Goal: Task Accomplishment & Management: Manage account settings

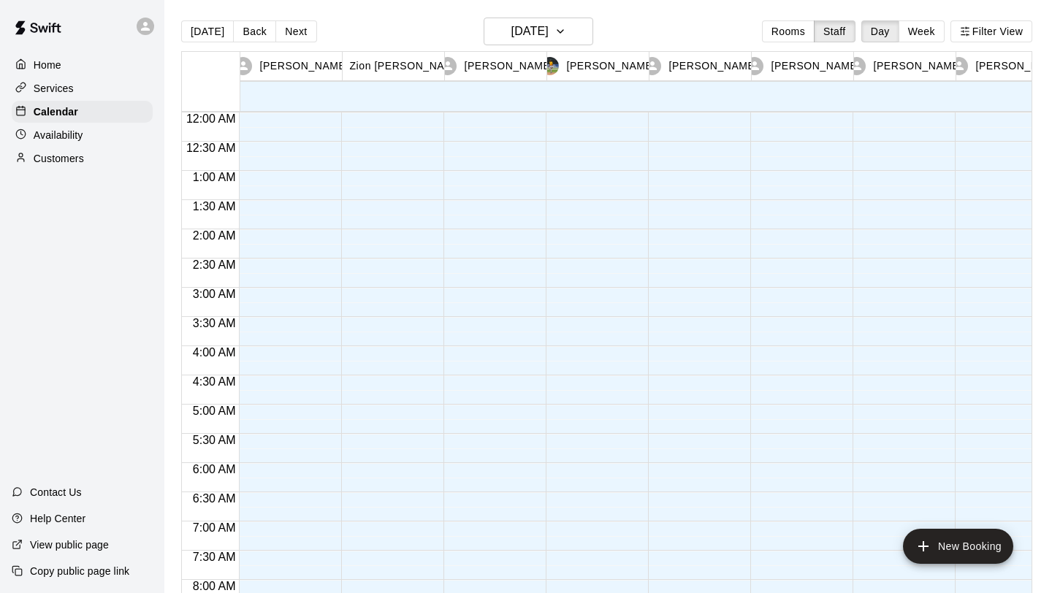
scroll to position [847, 0]
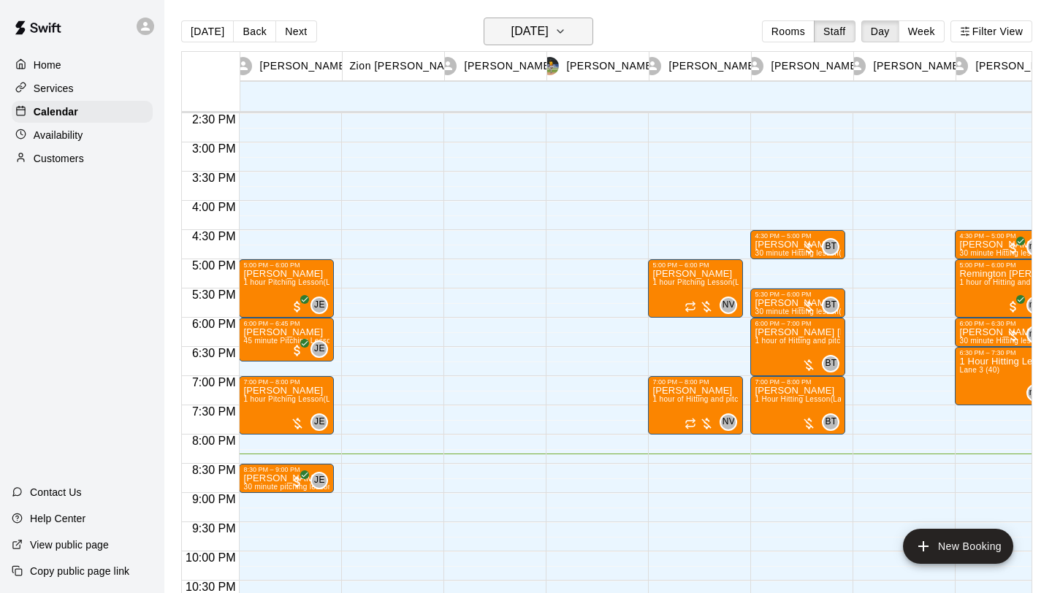
click at [566, 38] on icon "button" at bounding box center [561, 32] width 12 height 18
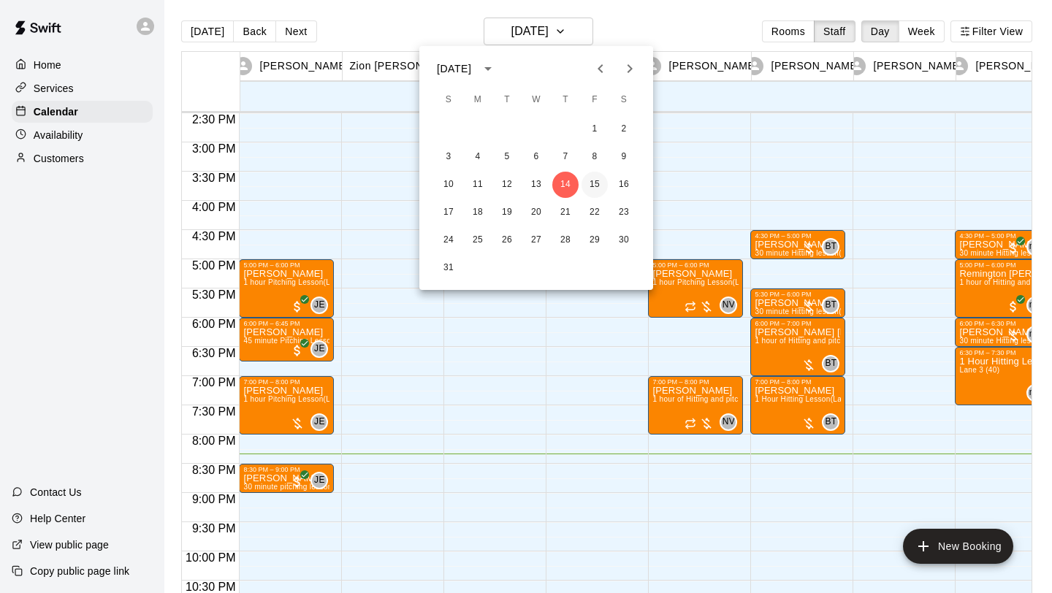
click at [593, 182] on button "15" at bounding box center [595, 185] width 26 height 26
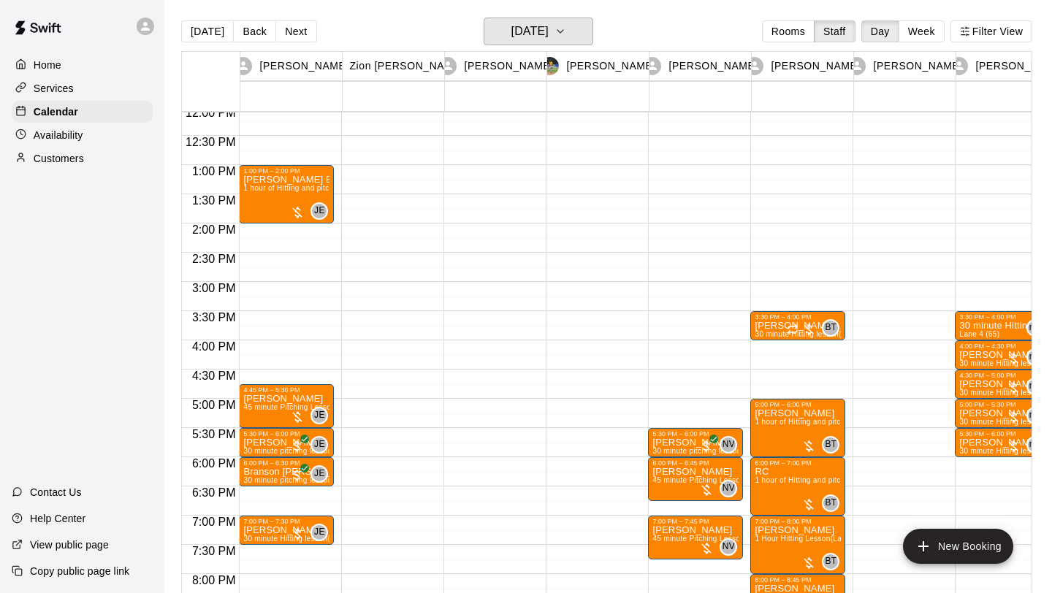
scroll to position [707, 0]
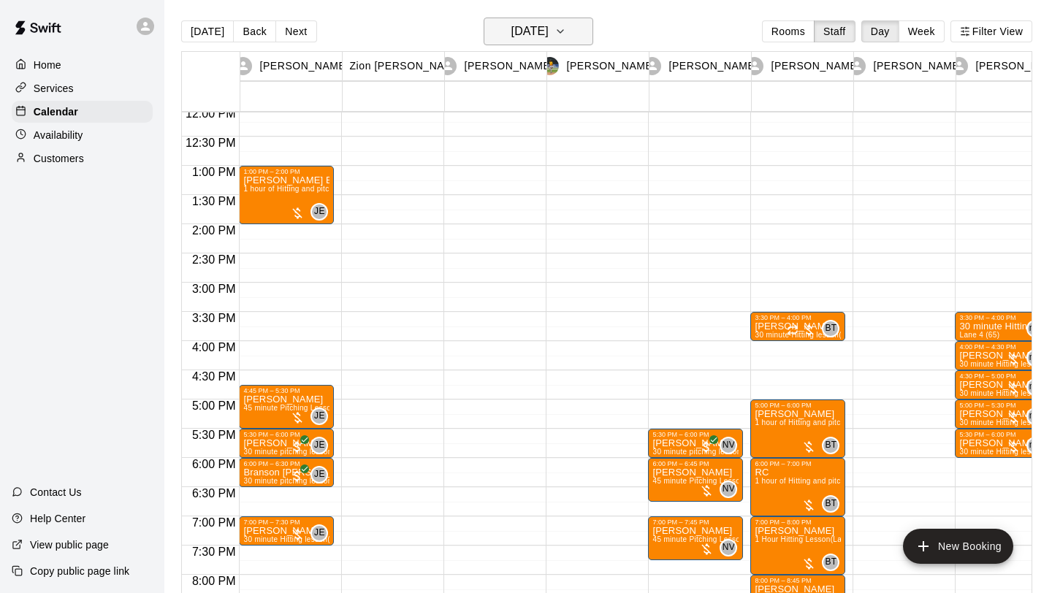
click at [566, 24] on icon "button" at bounding box center [561, 32] width 12 height 18
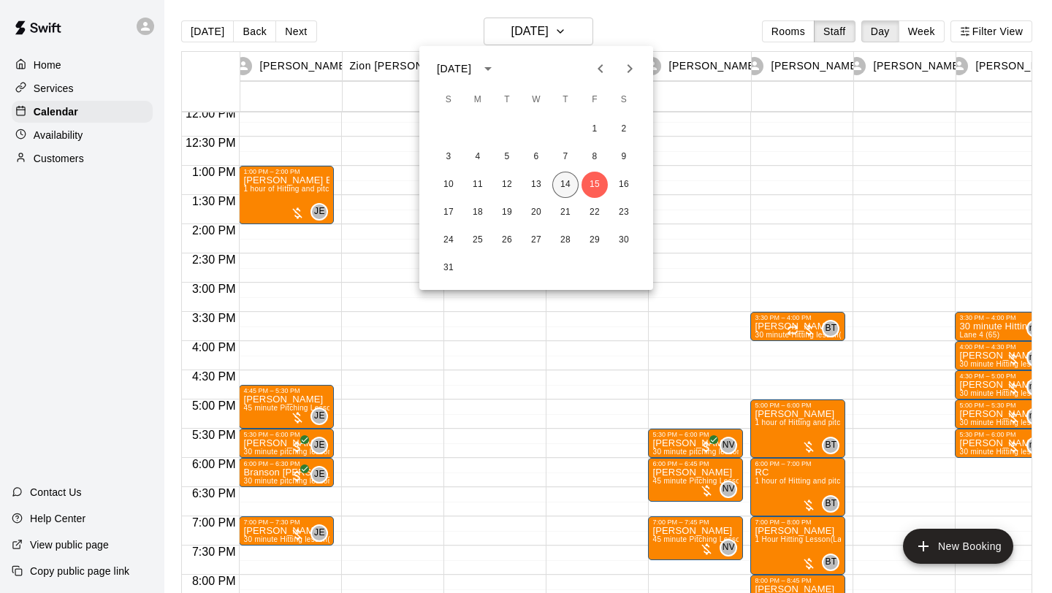
click at [567, 183] on button "14" at bounding box center [566, 185] width 26 height 26
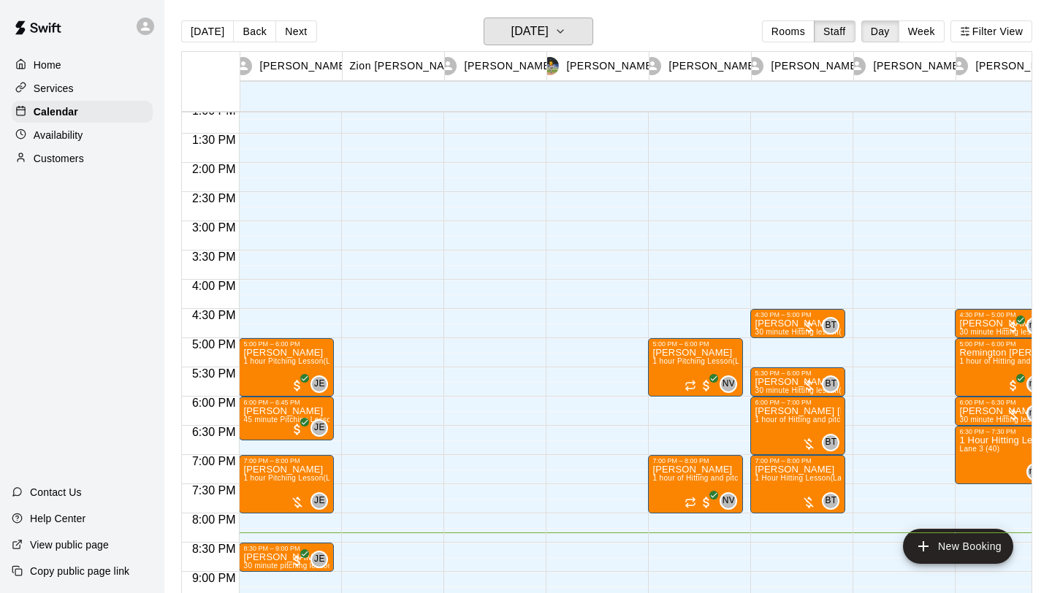
scroll to position [767, 0]
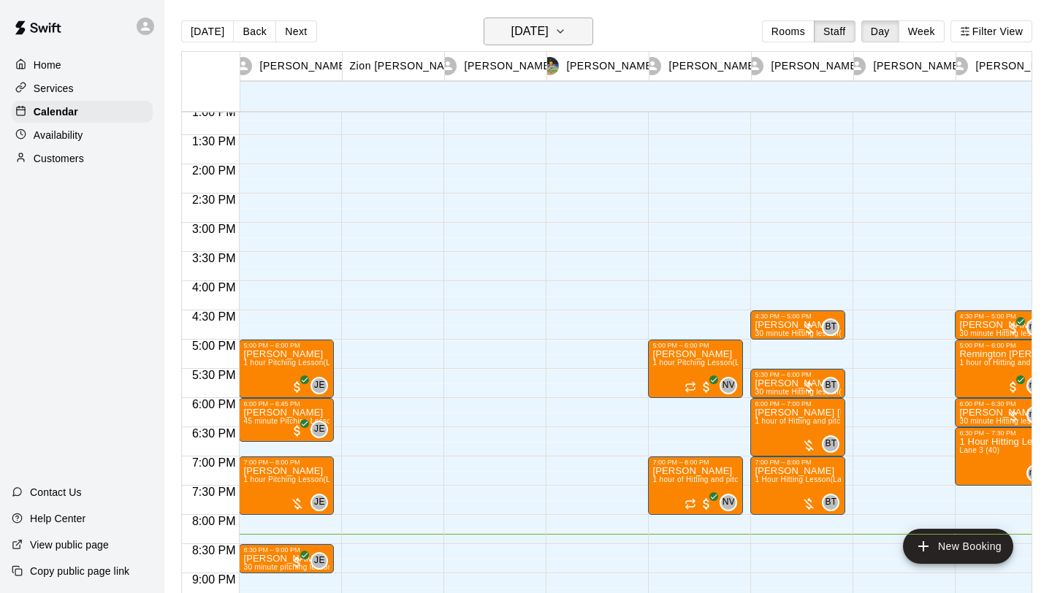
click at [566, 42] on button "[DATE]" at bounding box center [539, 32] width 110 height 28
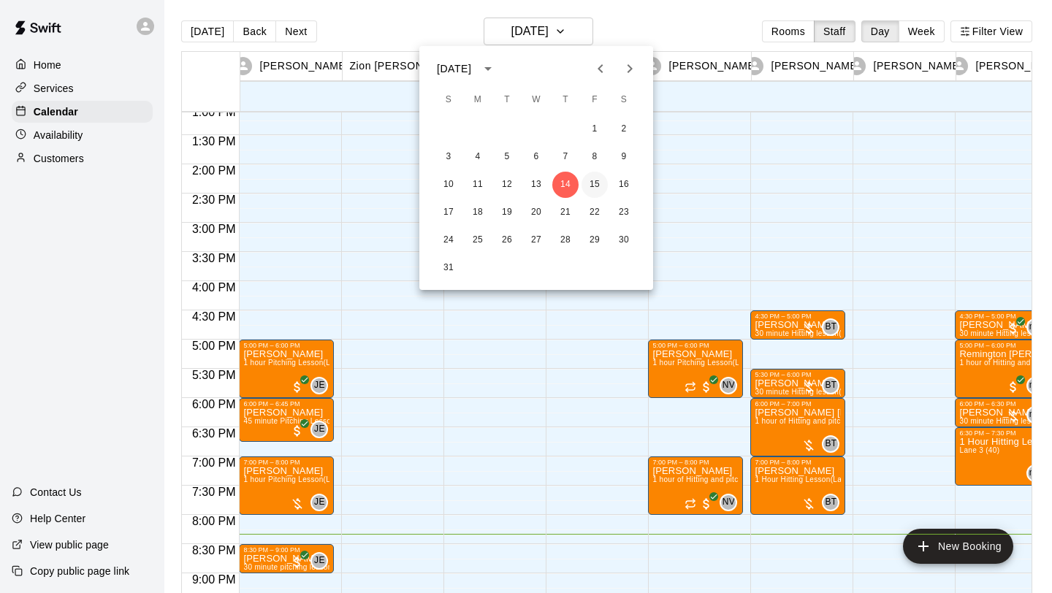
click at [596, 186] on button "15" at bounding box center [595, 185] width 26 height 26
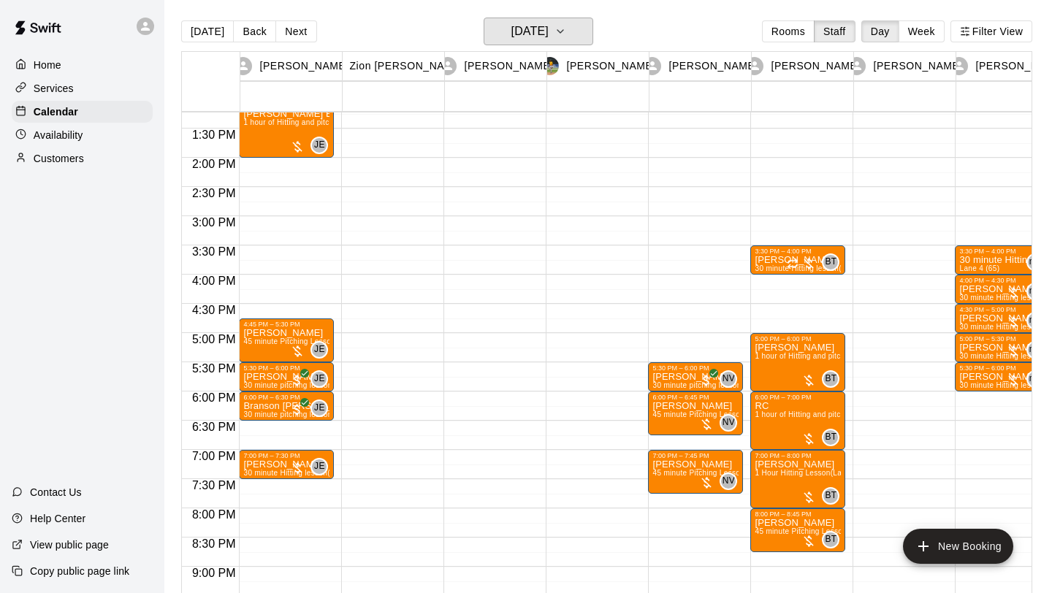
scroll to position [744, 0]
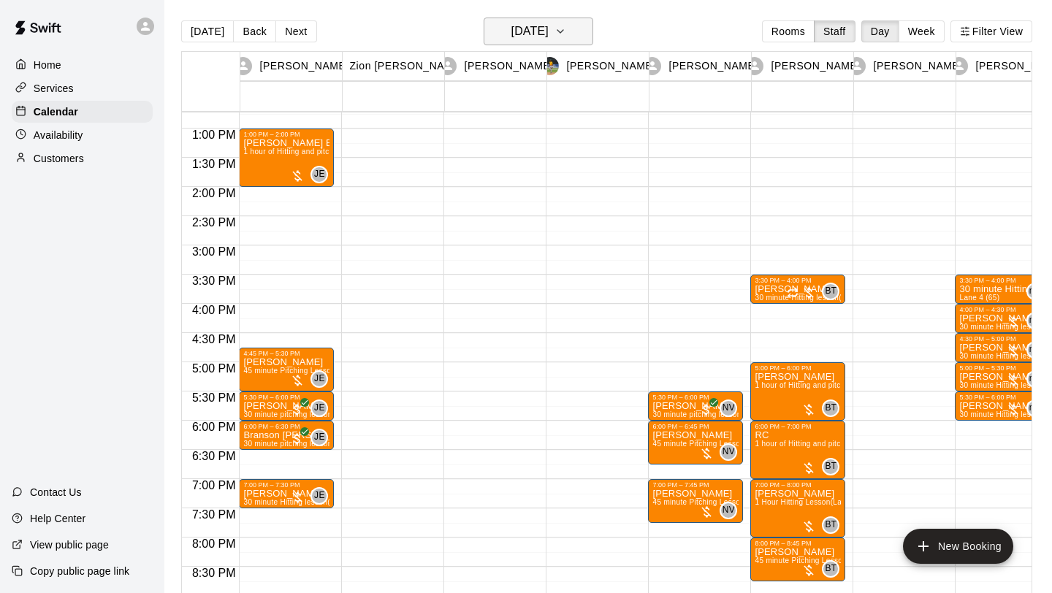
click at [566, 39] on icon "button" at bounding box center [561, 32] width 12 height 18
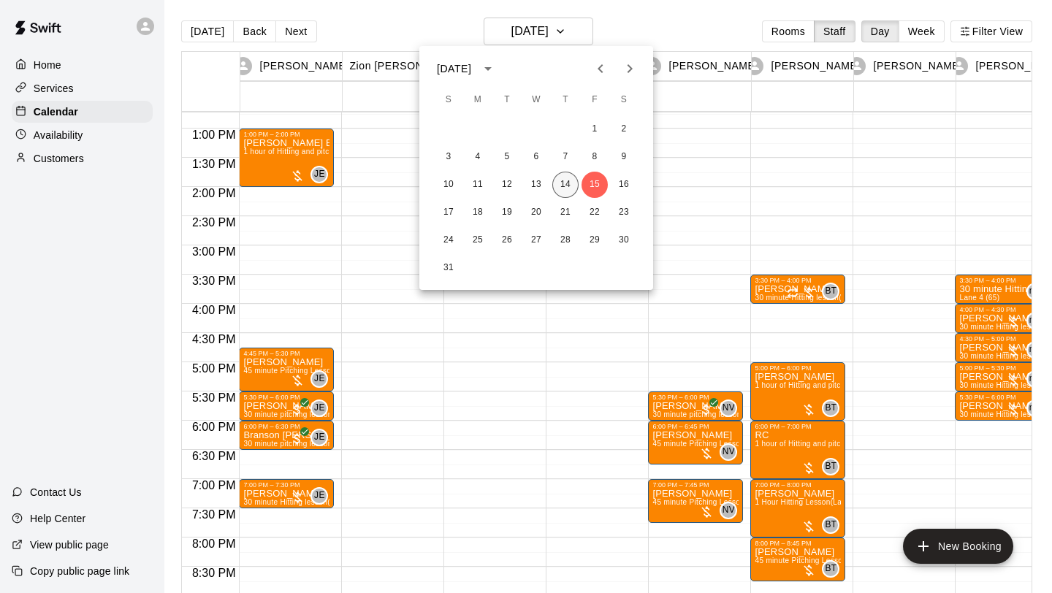
click at [565, 193] on button "14" at bounding box center [566, 185] width 26 height 26
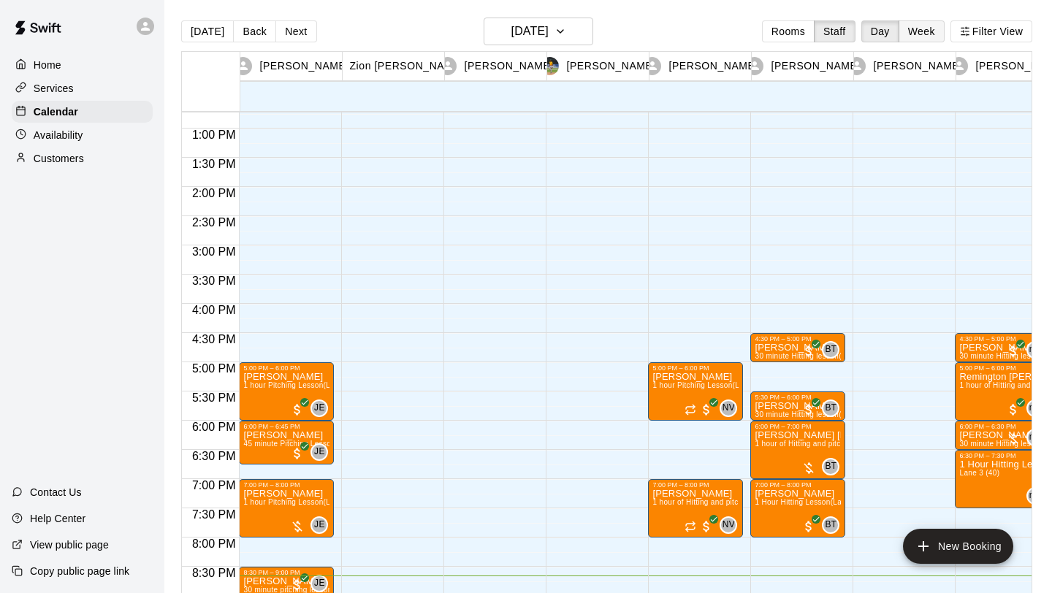
click at [923, 31] on button "Week" at bounding box center [922, 31] width 46 height 22
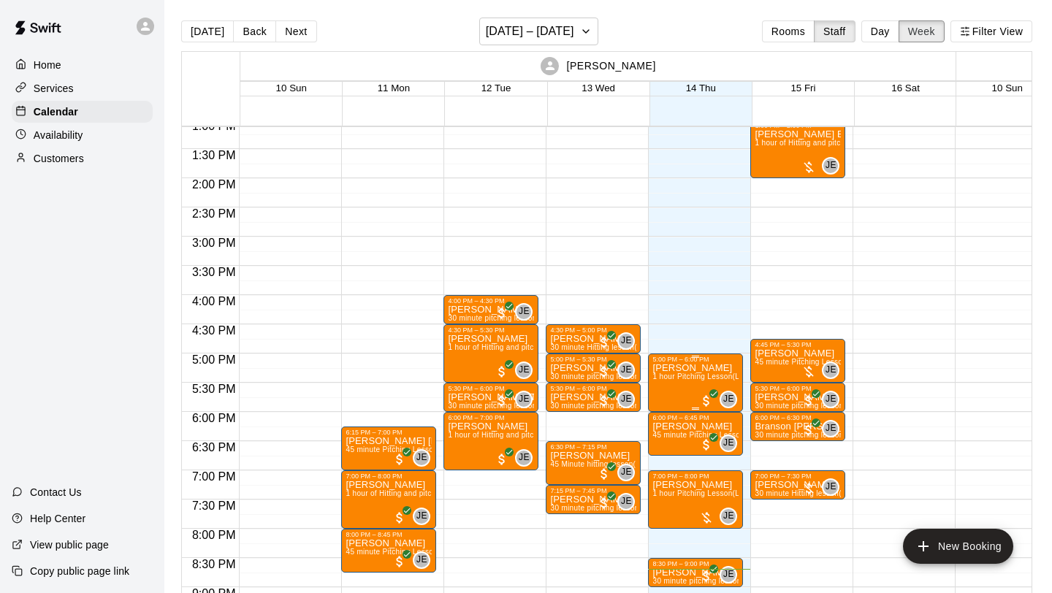
scroll to position [782, 0]
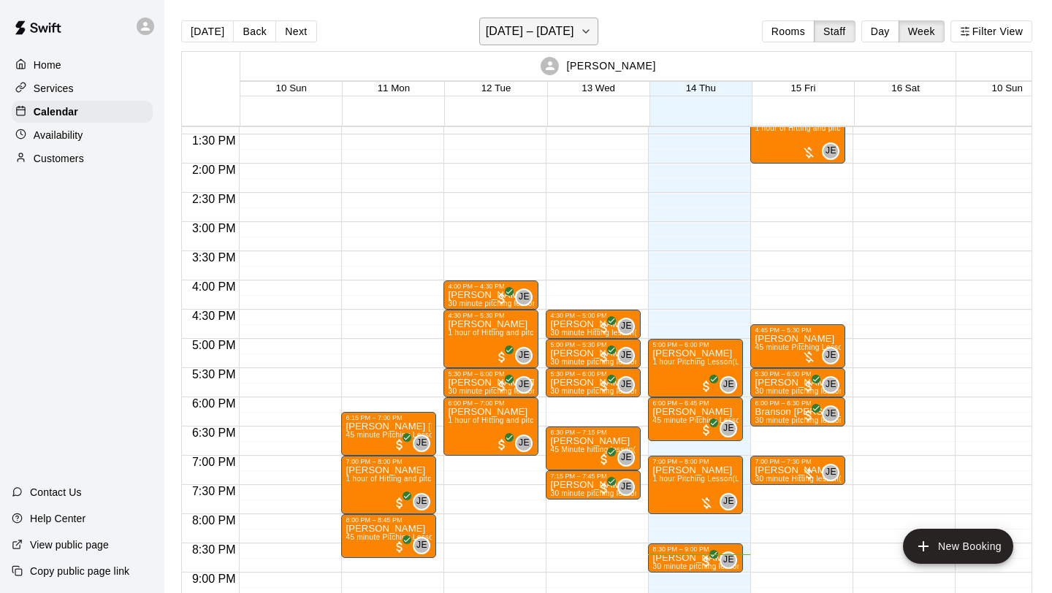
click at [580, 31] on icon "button" at bounding box center [586, 32] width 12 height 18
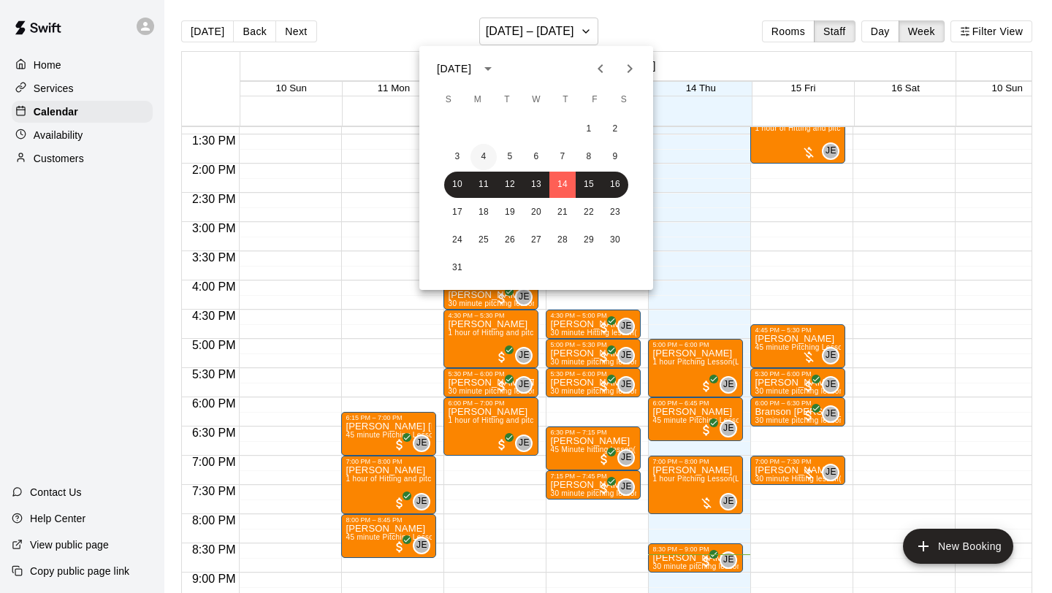
click at [490, 159] on button "4" at bounding box center [484, 157] width 26 height 26
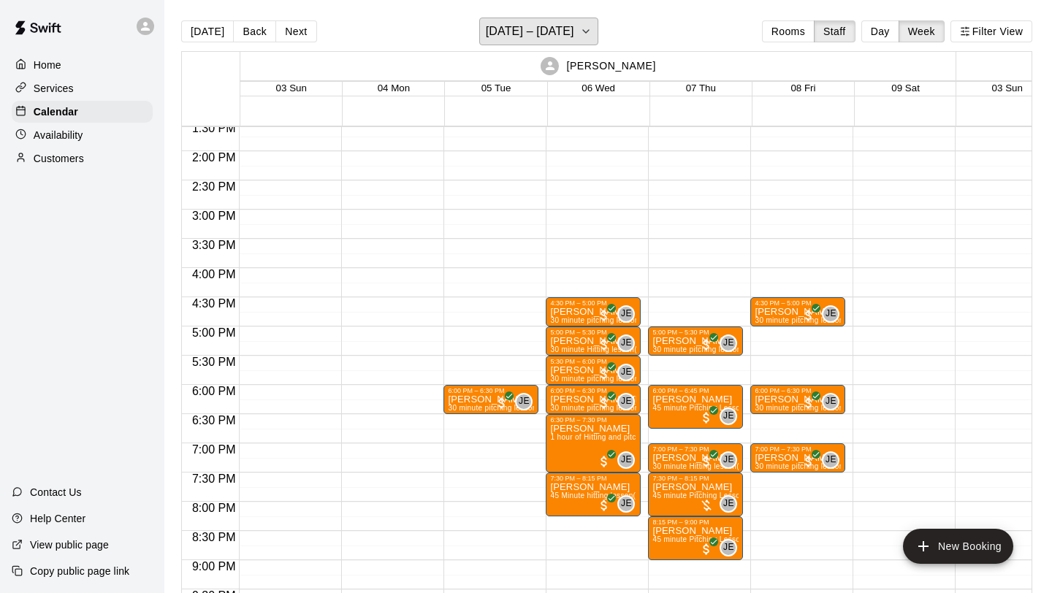
scroll to position [804, 0]
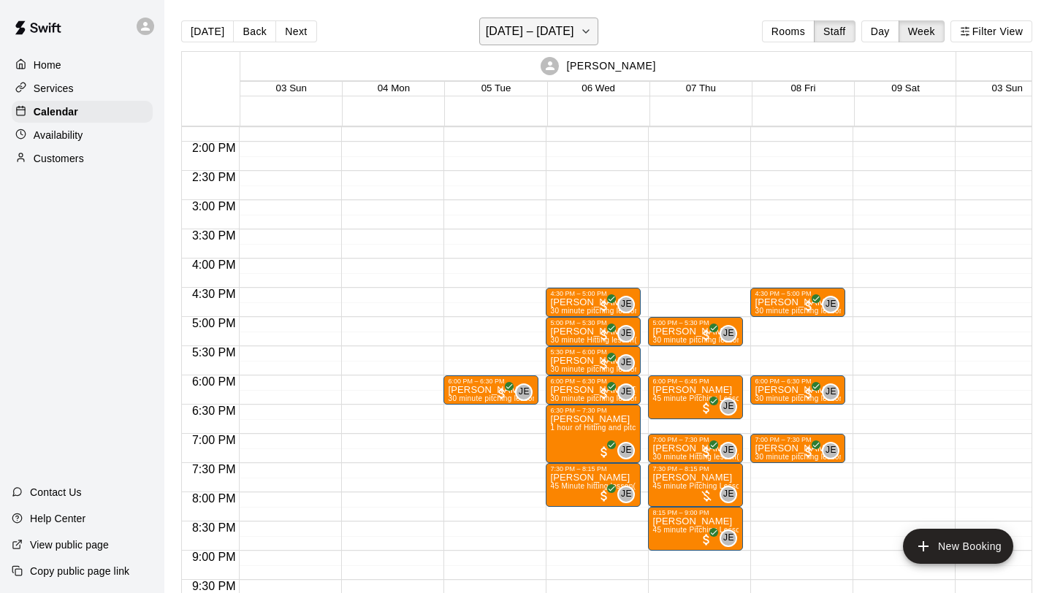
click at [580, 35] on icon "button" at bounding box center [586, 32] width 12 height 18
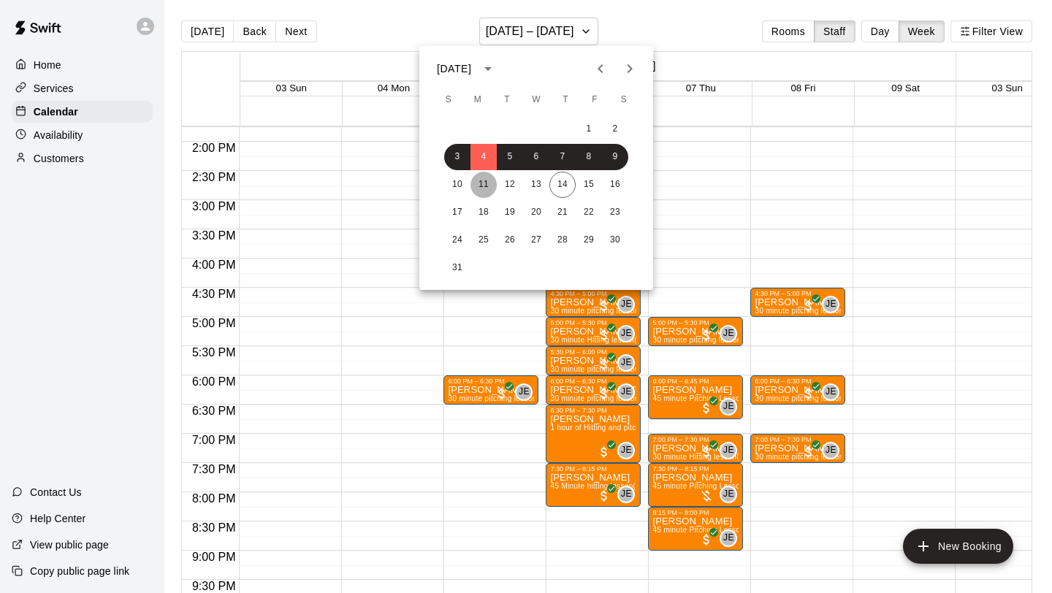
click at [482, 186] on button "11" at bounding box center [484, 185] width 26 height 26
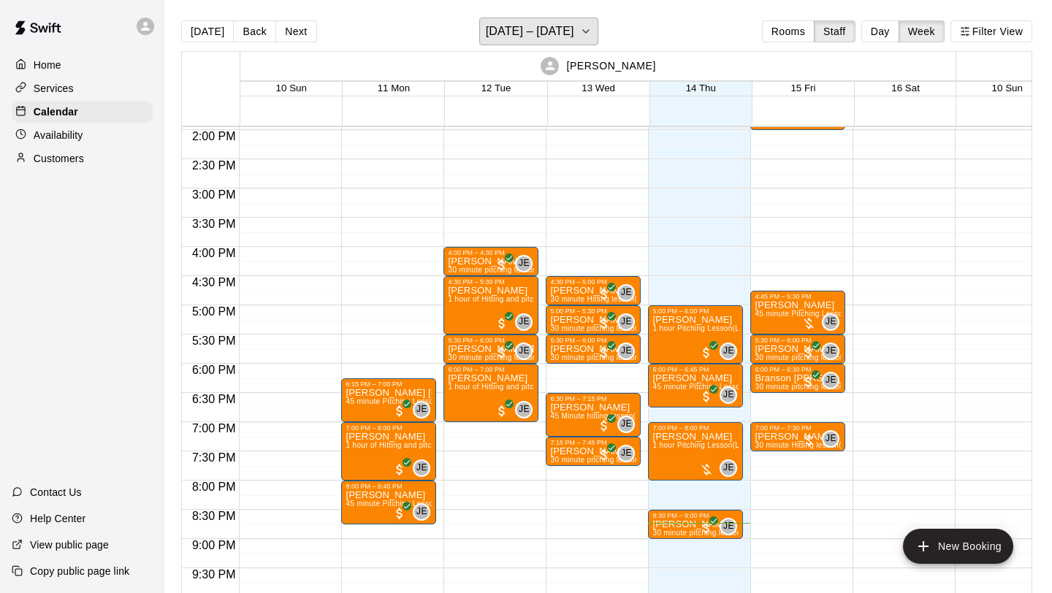
scroll to position [823, 0]
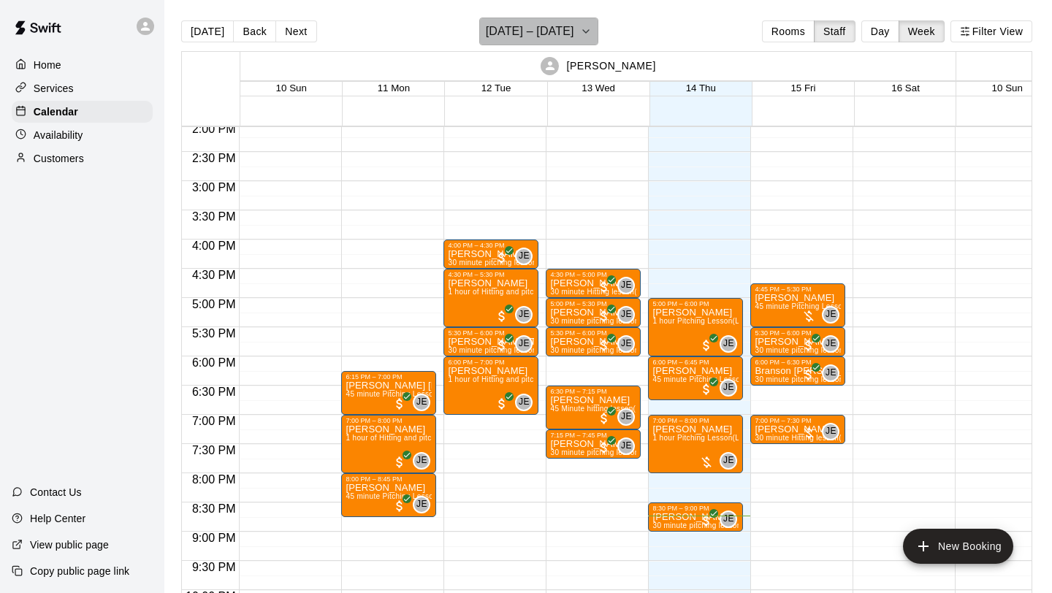
click at [580, 39] on icon "button" at bounding box center [586, 32] width 12 height 18
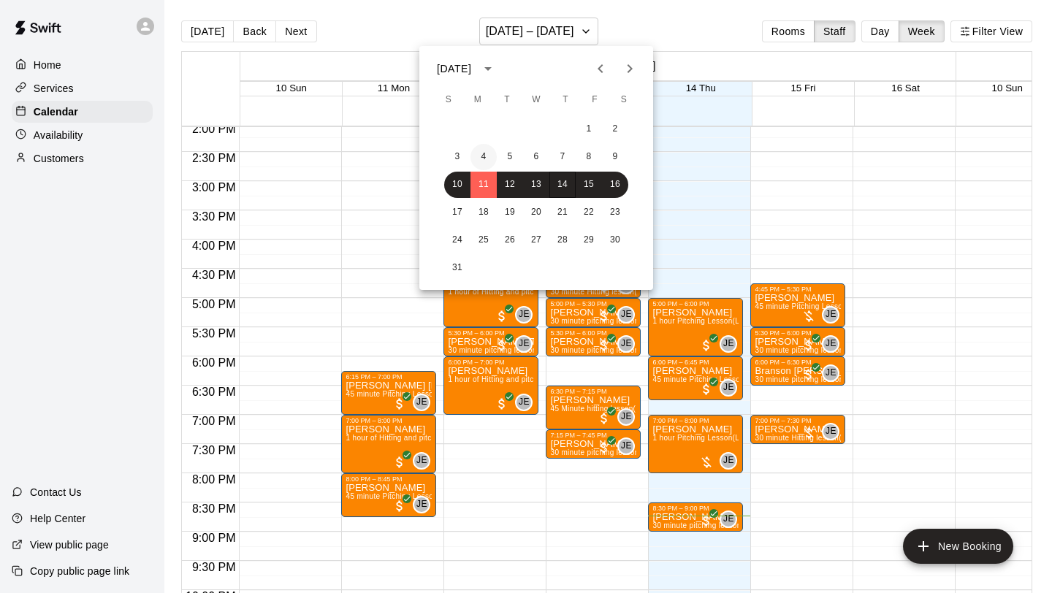
click at [487, 154] on button "4" at bounding box center [484, 157] width 26 height 26
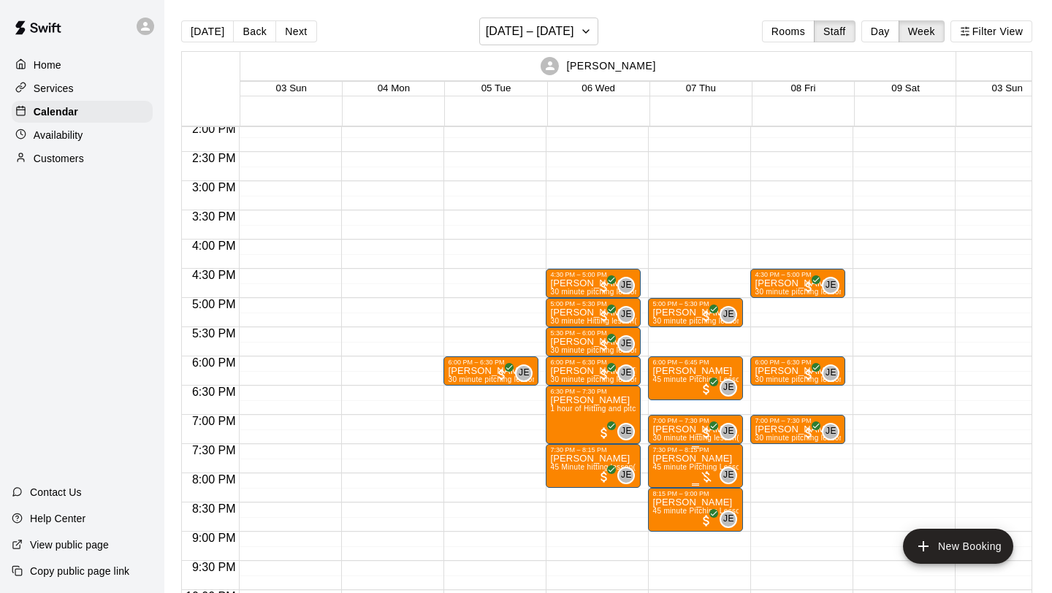
click at [708, 477] on div at bounding box center [706, 477] width 15 height 15
click at [836, 396] on div at bounding box center [526, 296] width 1052 height 593
click at [570, 34] on button "[DATE] – [DATE]" at bounding box center [538, 32] width 119 height 28
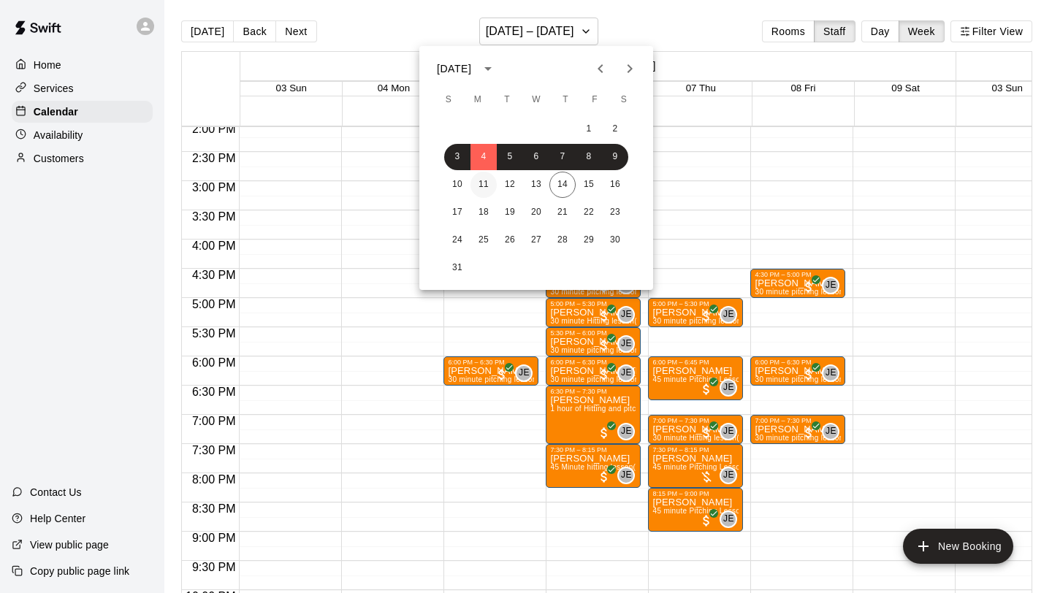
click at [490, 186] on button "11" at bounding box center [484, 185] width 26 height 26
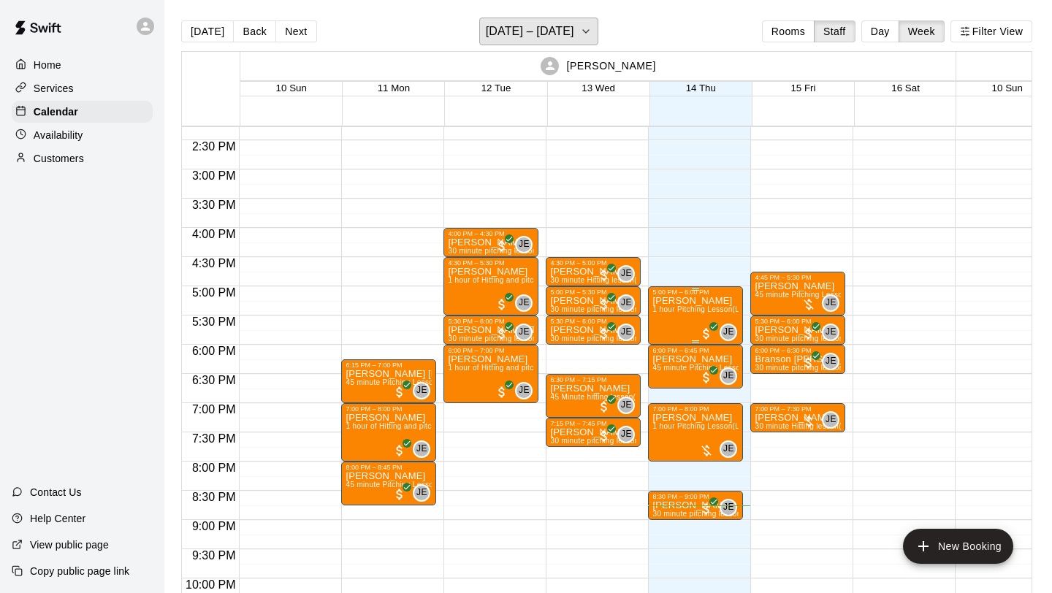
scroll to position [832, 0]
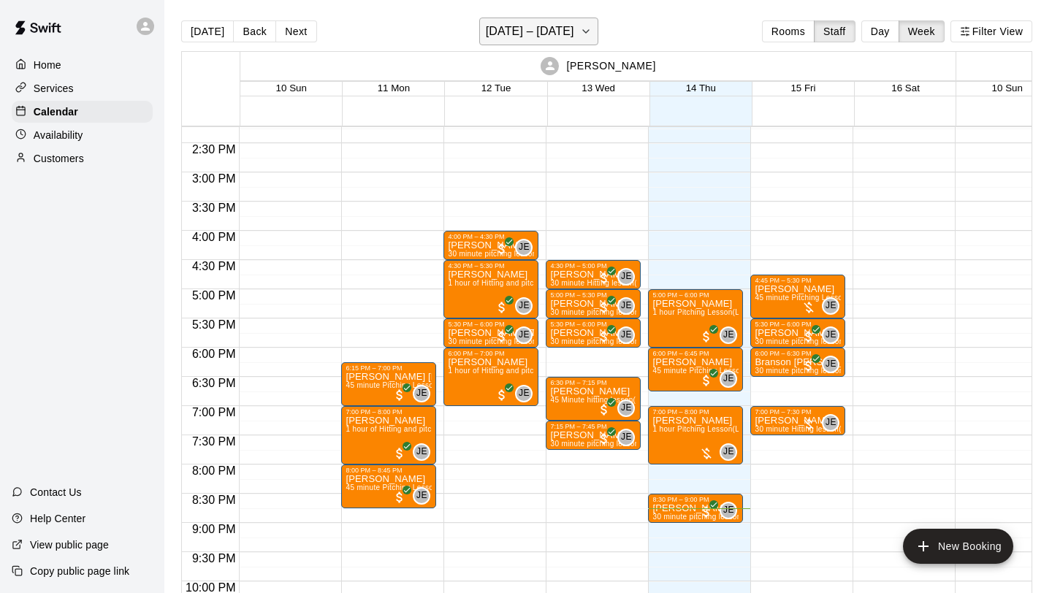
click at [580, 26] on icon "button" at bounding box center [586, 32] width 12 height 18
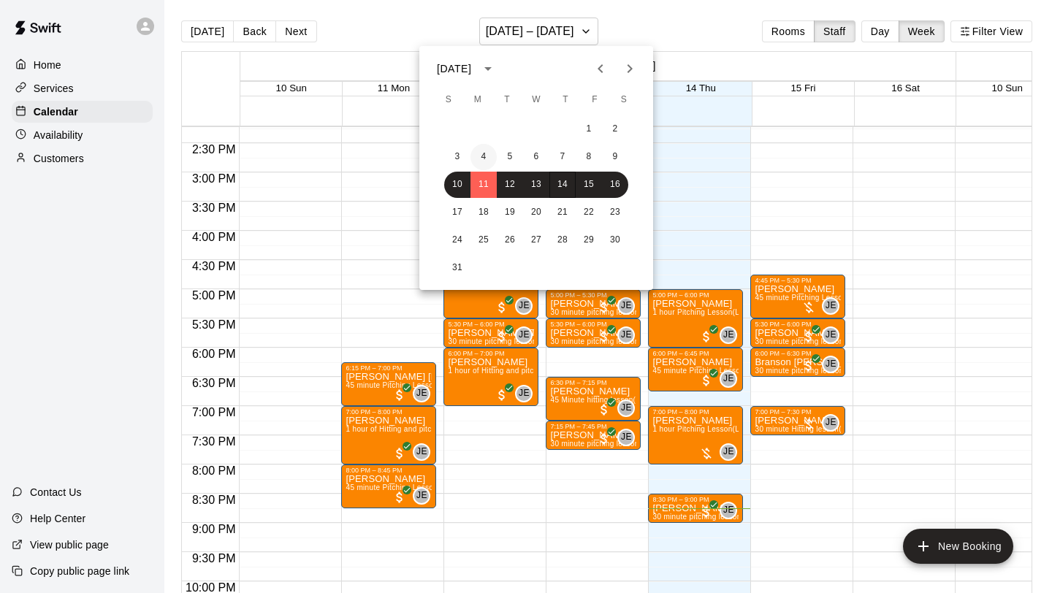
click at [489, 154] on button "4" at bounding box center [484, 157] width 26 height 26
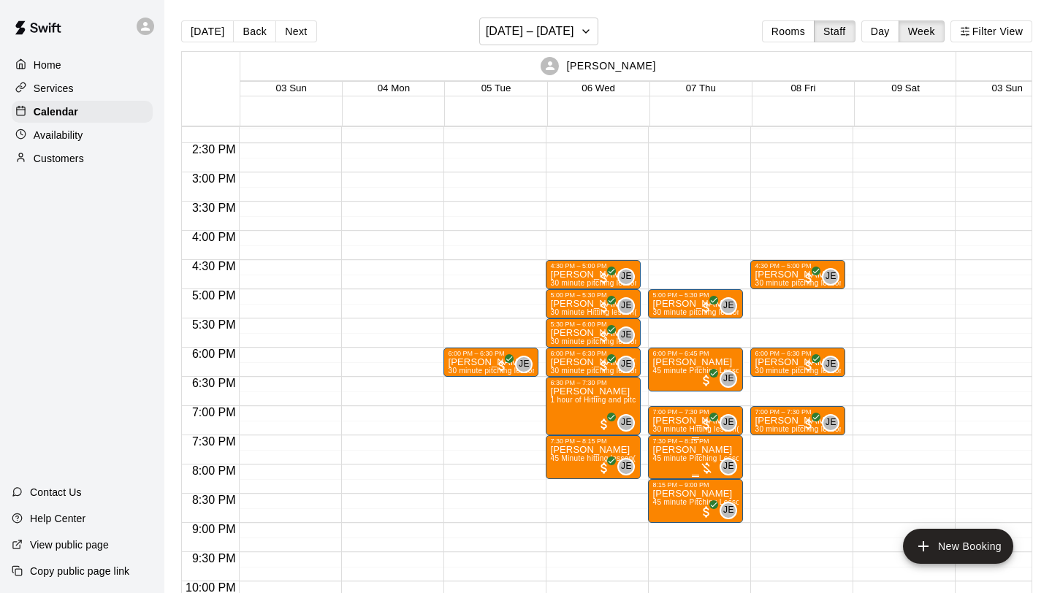
click at [705, 470] on div at bounding box center [706, 468] width 15 height 15
click at [710, 508] on img "edit" at bounding box center [715, 511] width 17 height 17
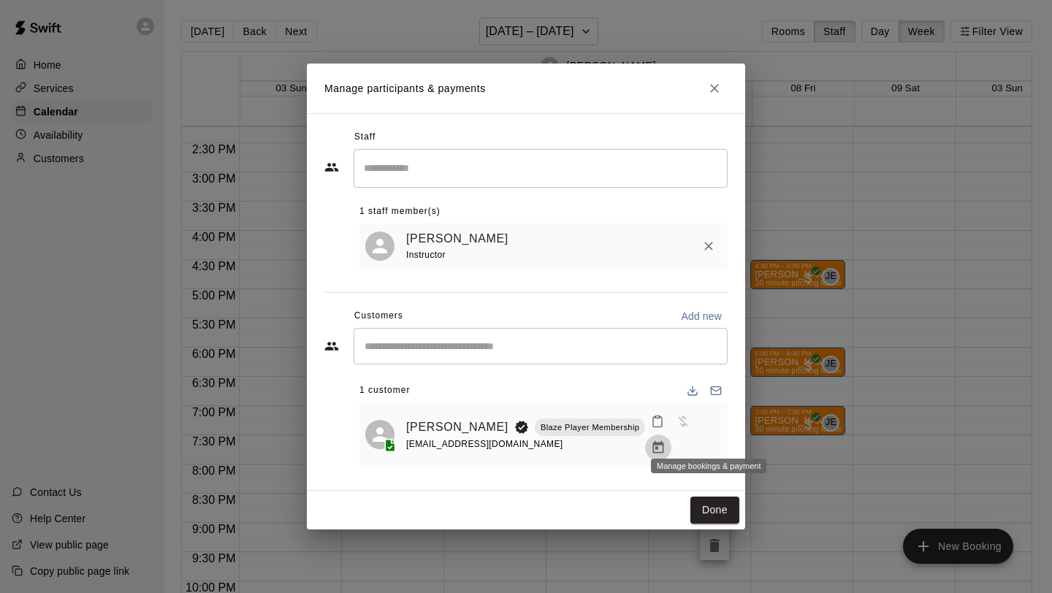
click at [666, 441] on icon "Manage bookings & payment" at bounding box center [658, 448] width 15 height 15
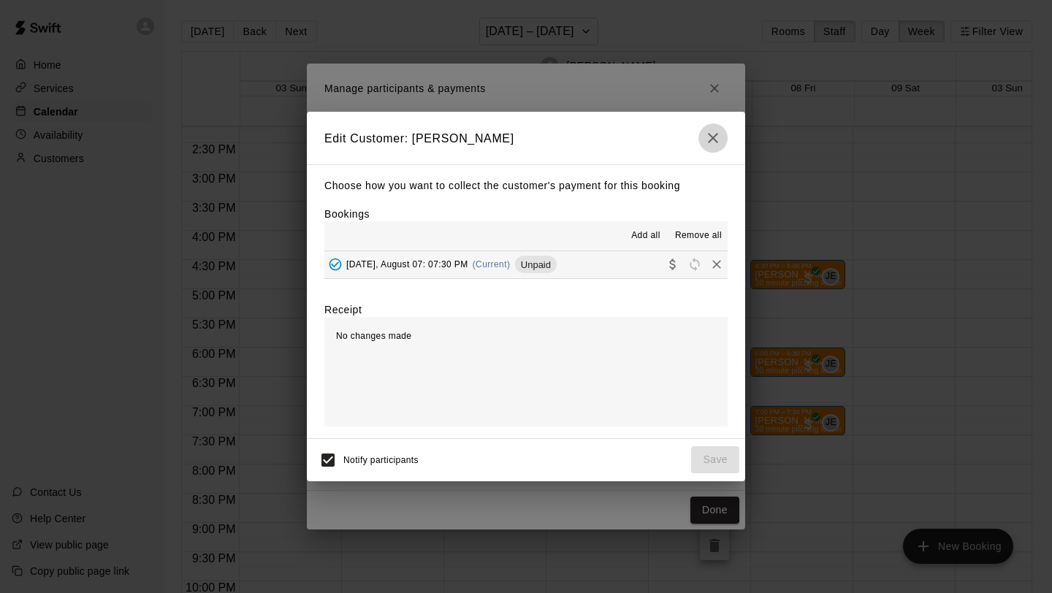
click at [705, 138] on icon "button" at bounding box center [714, 138] width 18 height 18
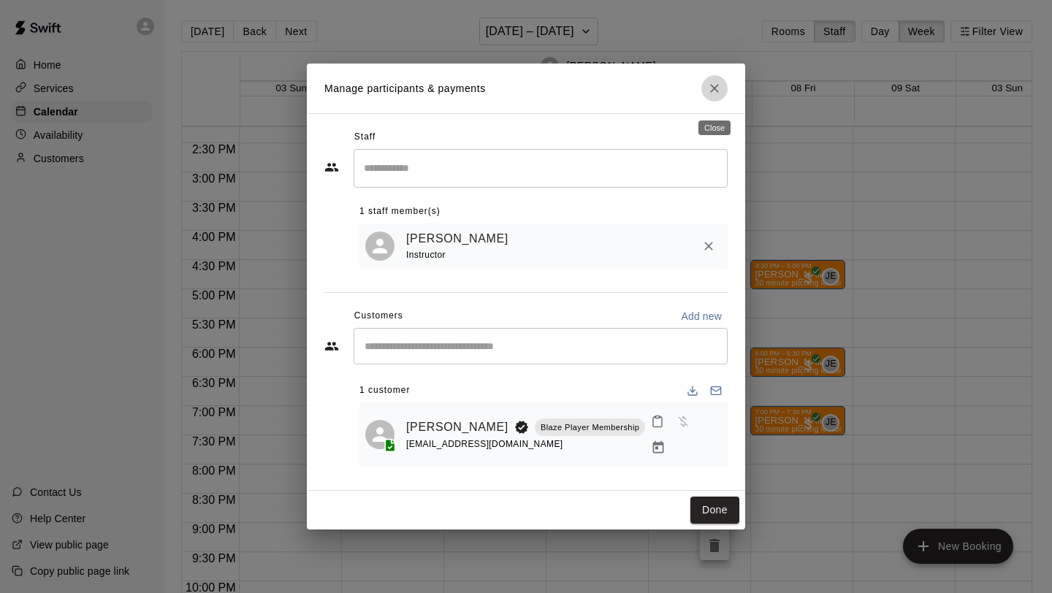
click at [716, 93] on icon "Close" at bounding box center [714, 88] width 9 height 9
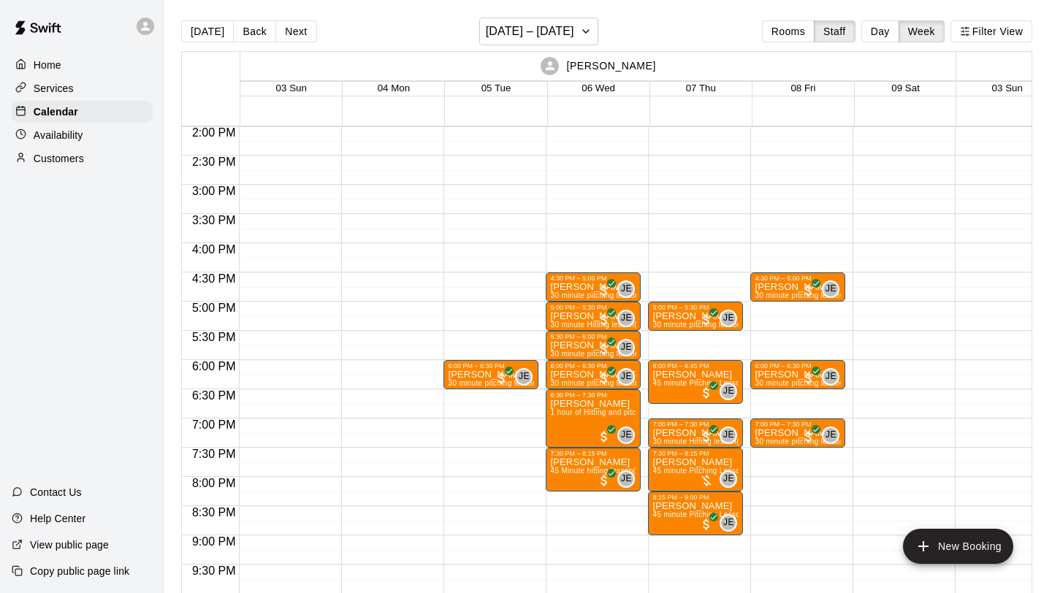
scroll to position [816, 0]
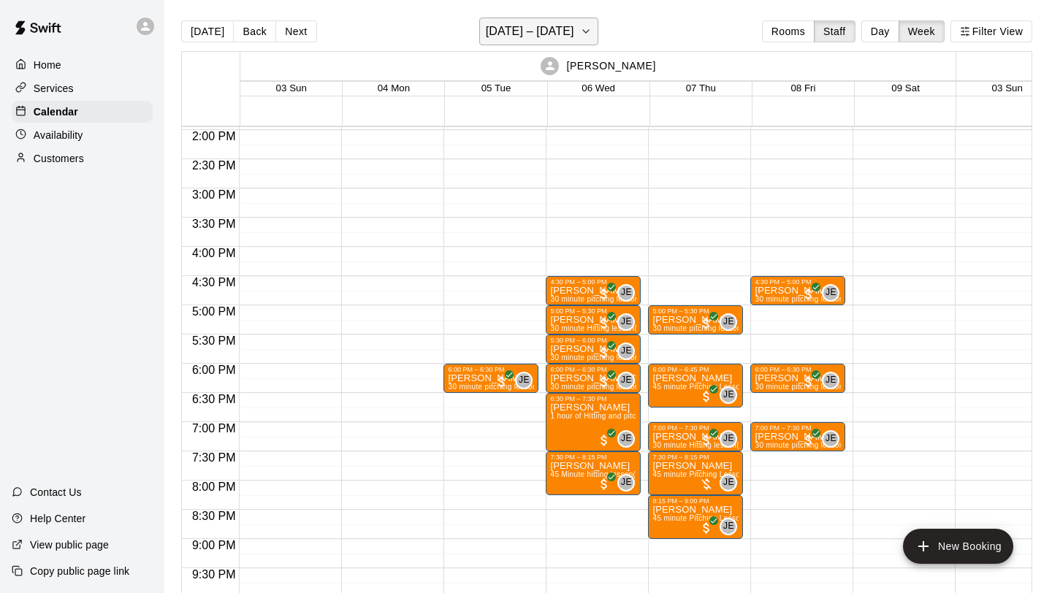
click at [581, 37] on icon "button" at bounding box center [586, 32] width 12 height 18
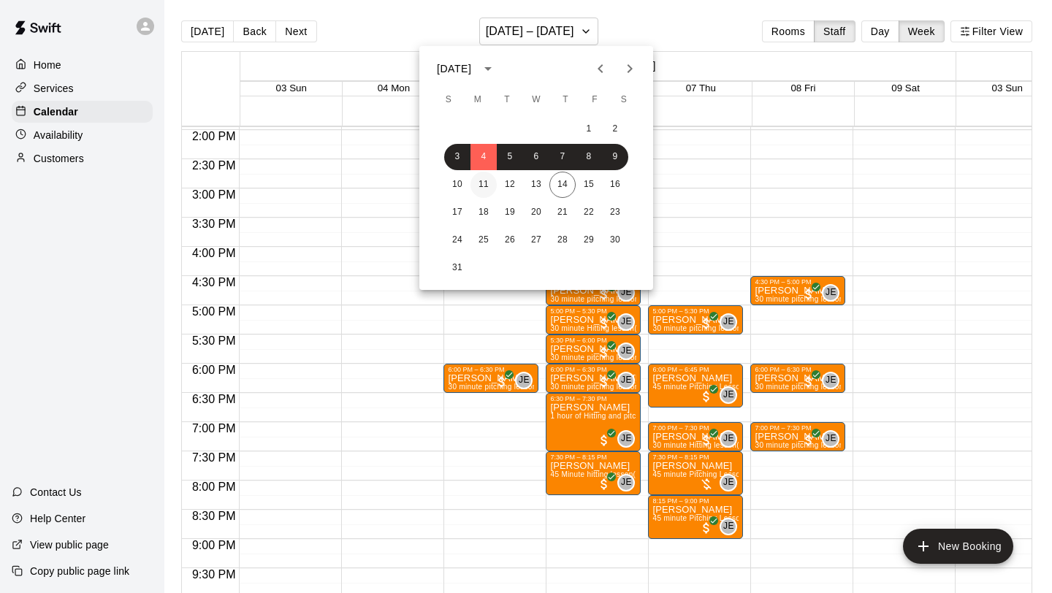
click at [480, 187] on button "11" at bounding box center [484, 185] width 26 height 26
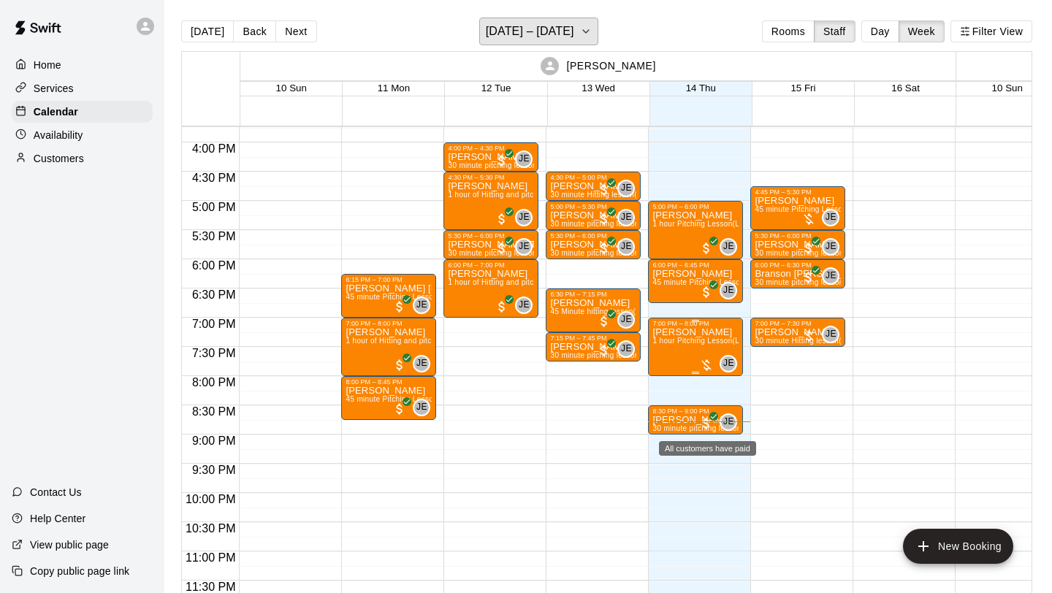
scroll to position [901, 0]
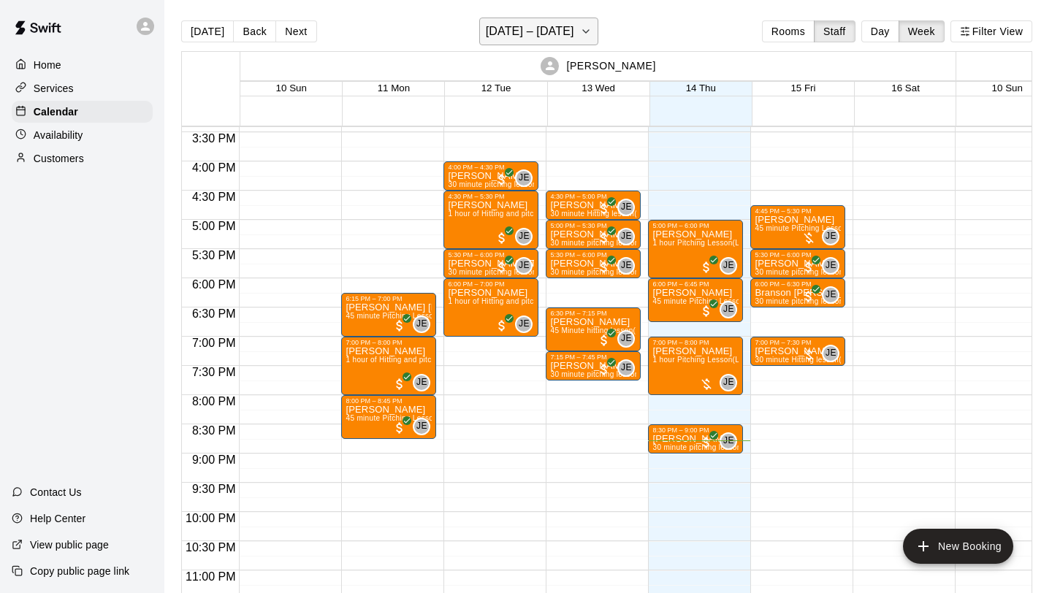
click at [587, 36] on button "[DATE] – [DATE]" at bounding box center [538, 32] width 119 height 28
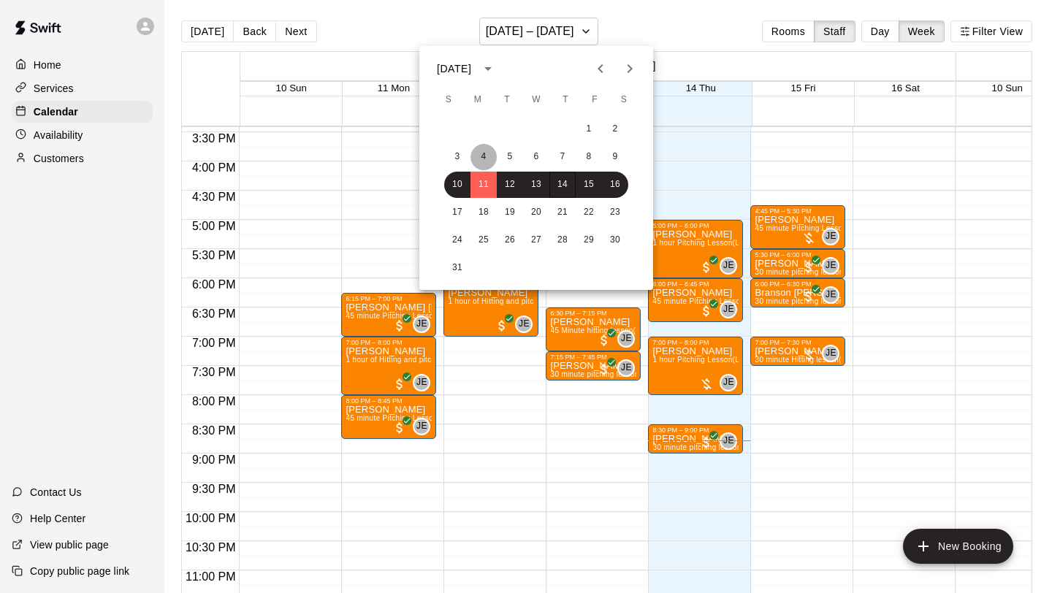
click at [479, 159] on button "4" at bounding box center [484, 157] width 26 height 26
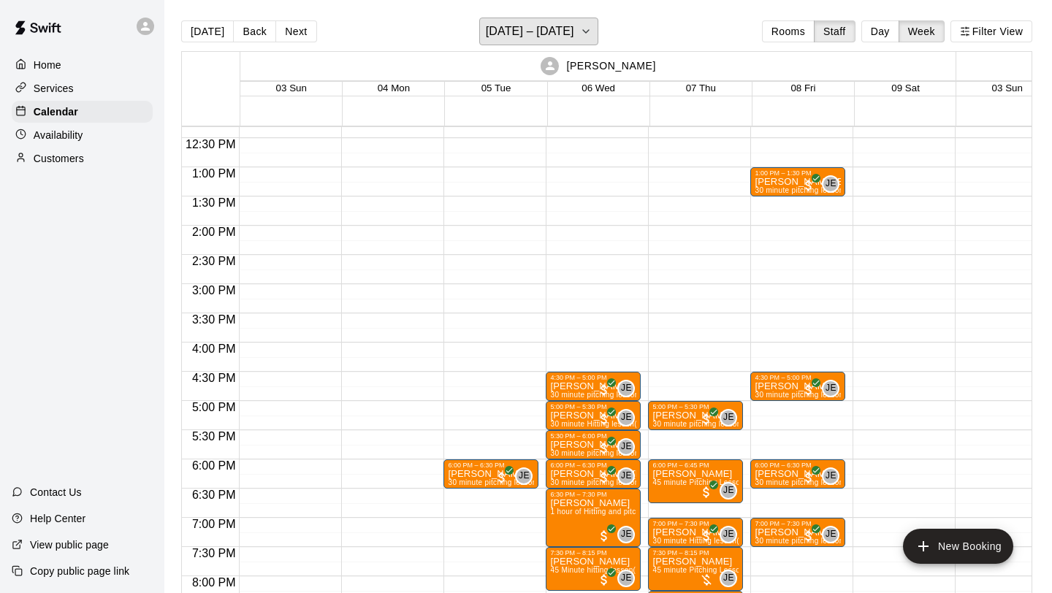
scroll to position [775, 0]
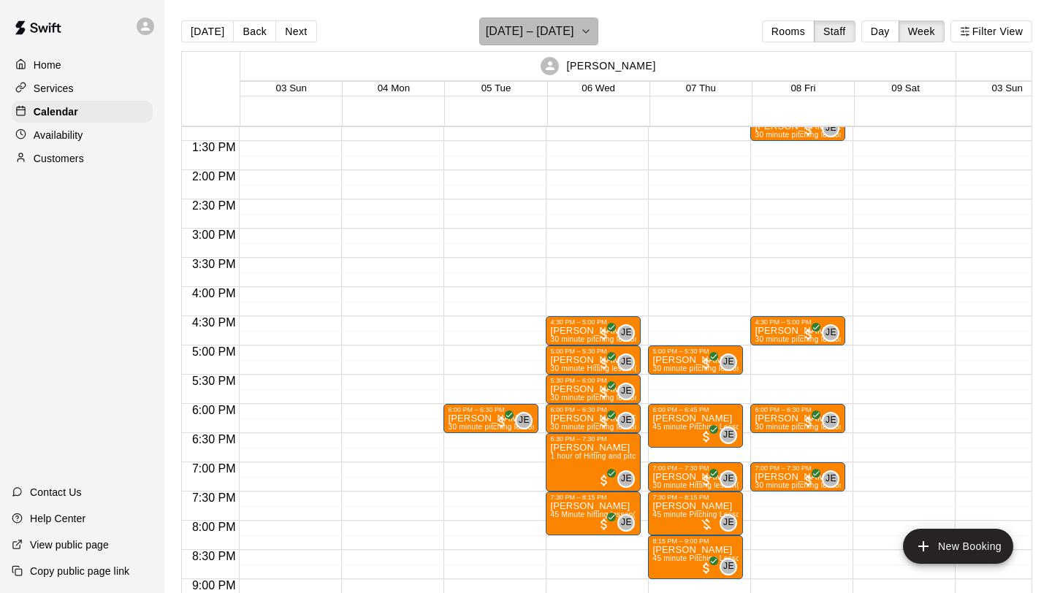
click at [572, 32] on button "[DATE] – [DATE]" at bounding box center [538, 32] width 119 height 28
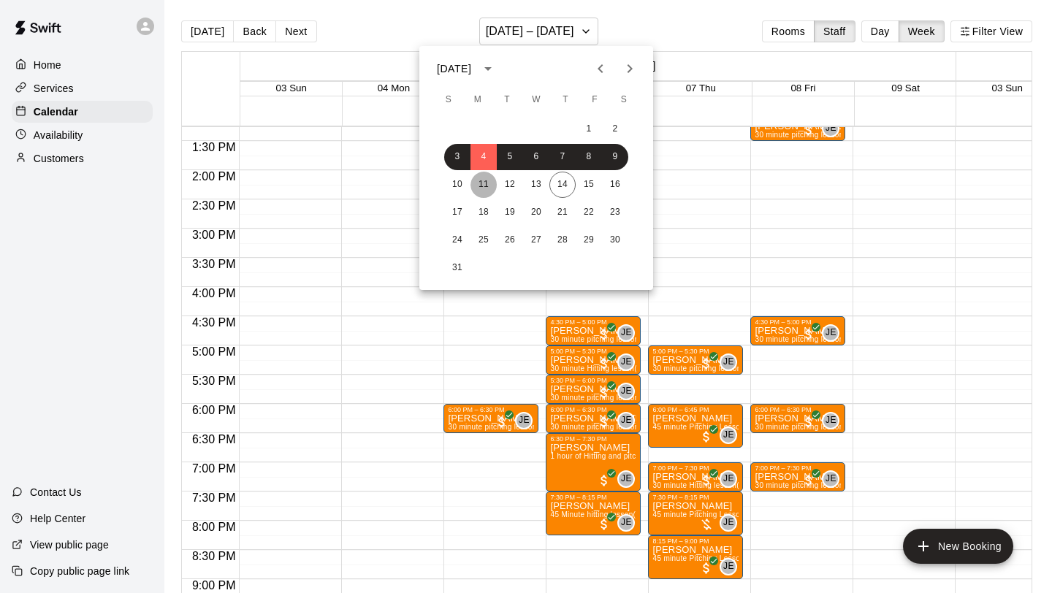
click at [487, 178] on button "11" at bounding box center [484, 185] width 26 height 26
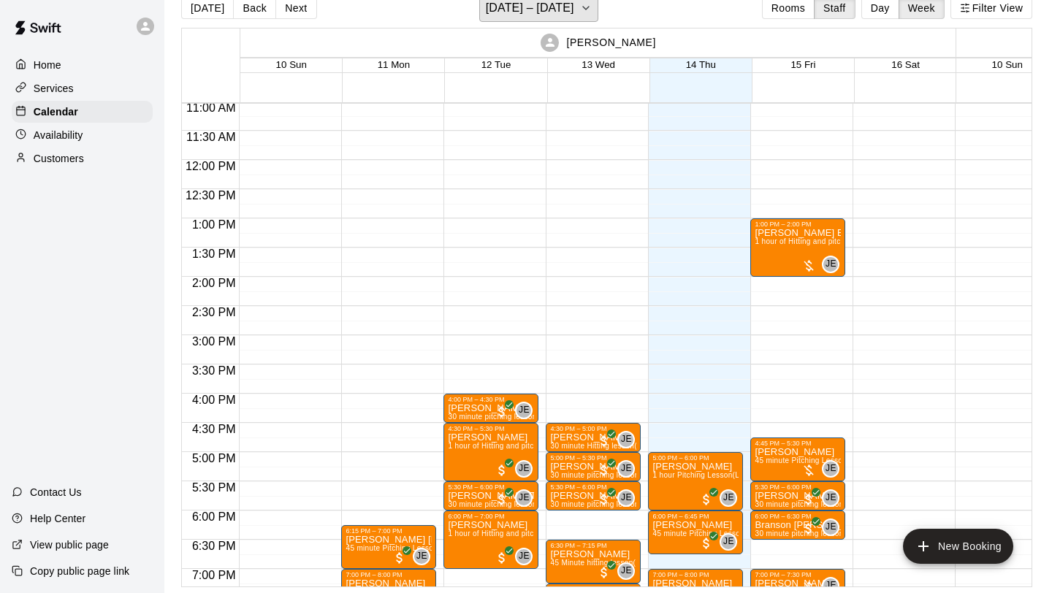
scroll to position [739, 0]
